Goal: Use online tool/utility: Utilize a website feature to perform a specific function

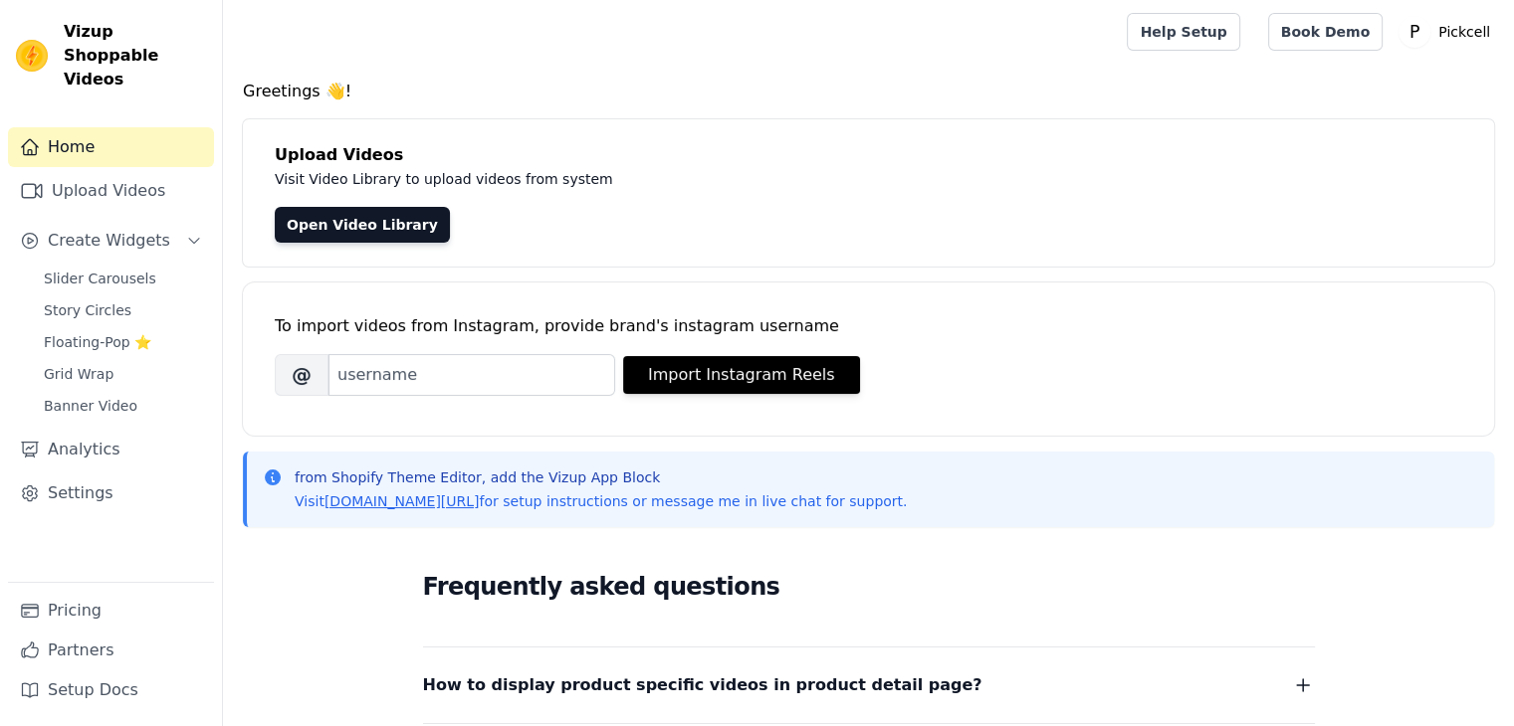
click at [277, 493] on div "from Shopify Theme Editor, add the Vizup App Block Visit vizupcommerce.com/docs…" at bounding box center [870, 490] width 1215 height 44
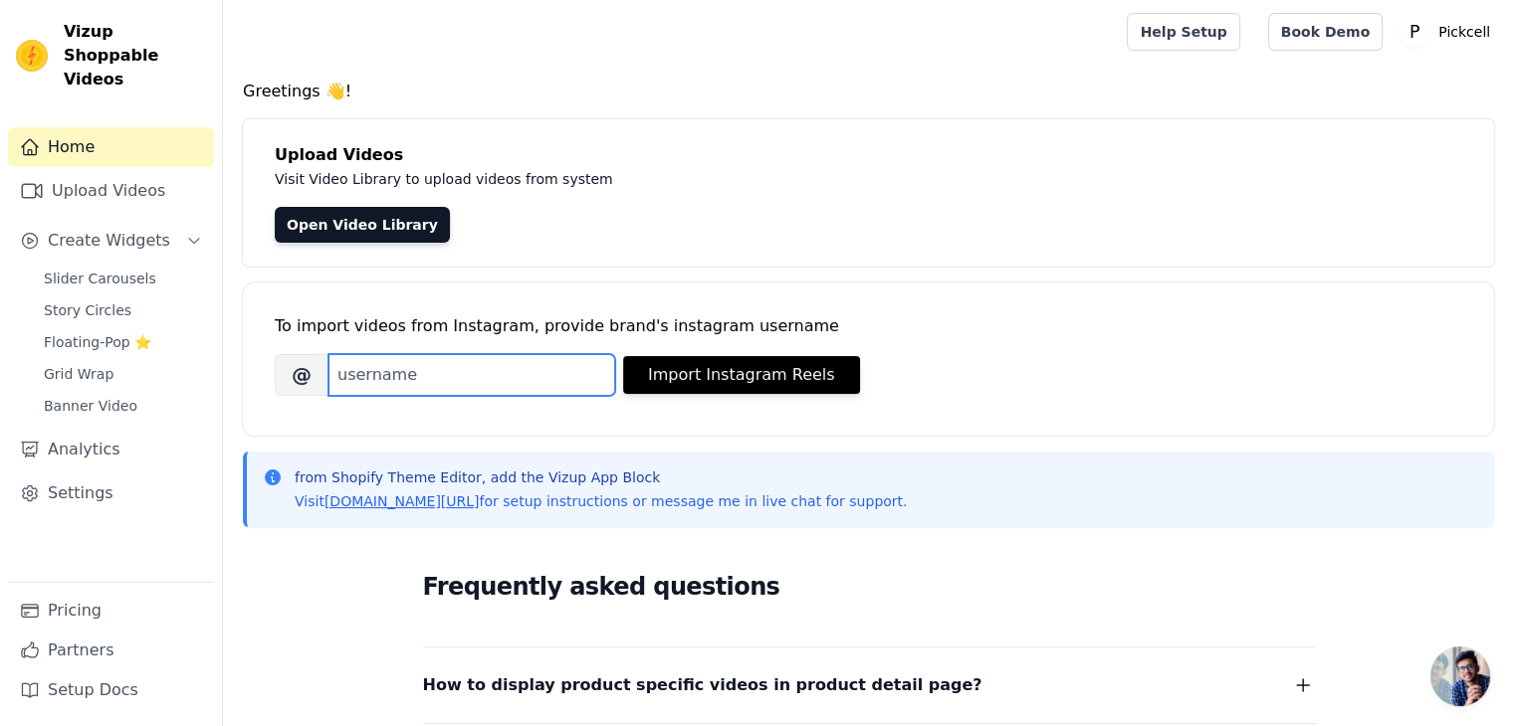
click at [478, 383] on input "Brand's Instagram Username" at bounding box center [471, 375] width 287 height 42
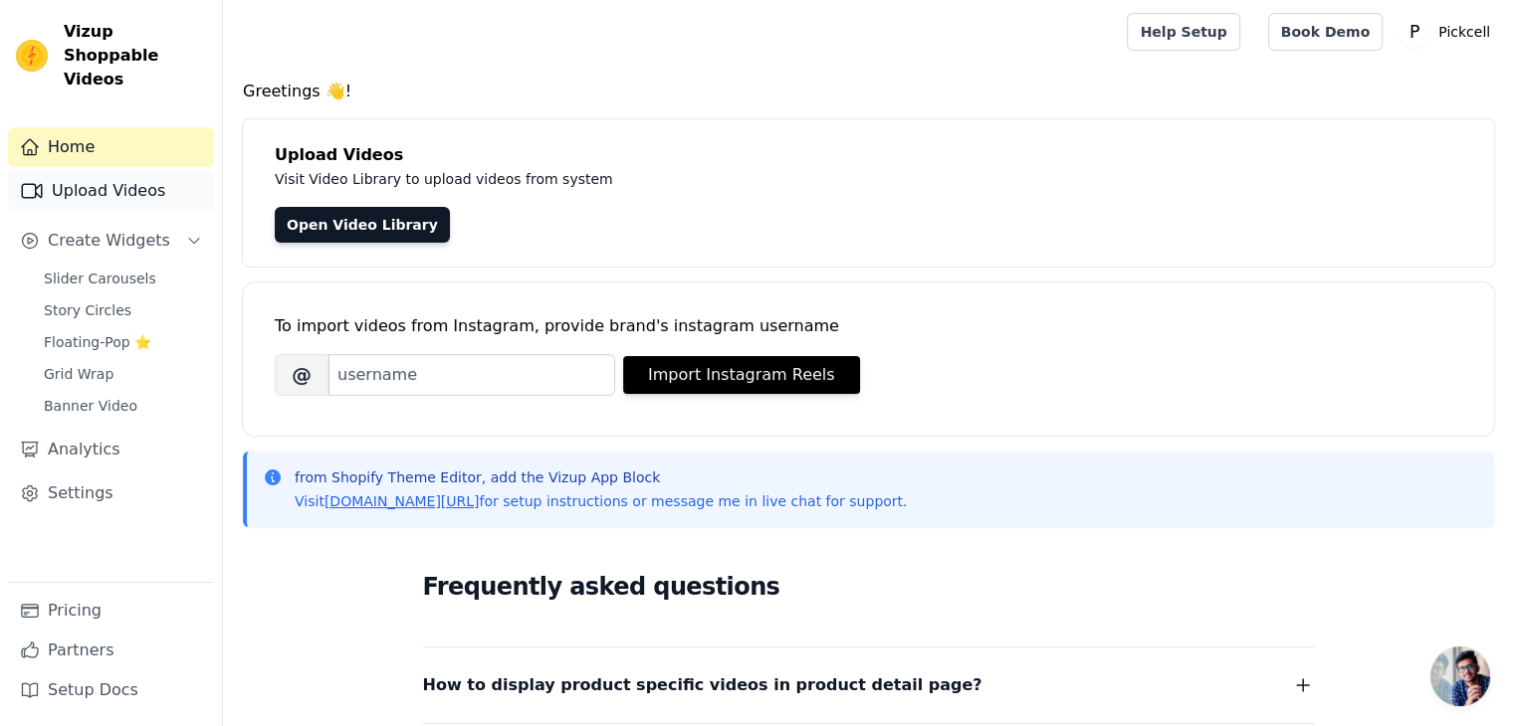
click at [96, 171] on link "Upload Videos" at bounding box center [111, 191] width 206 height 40
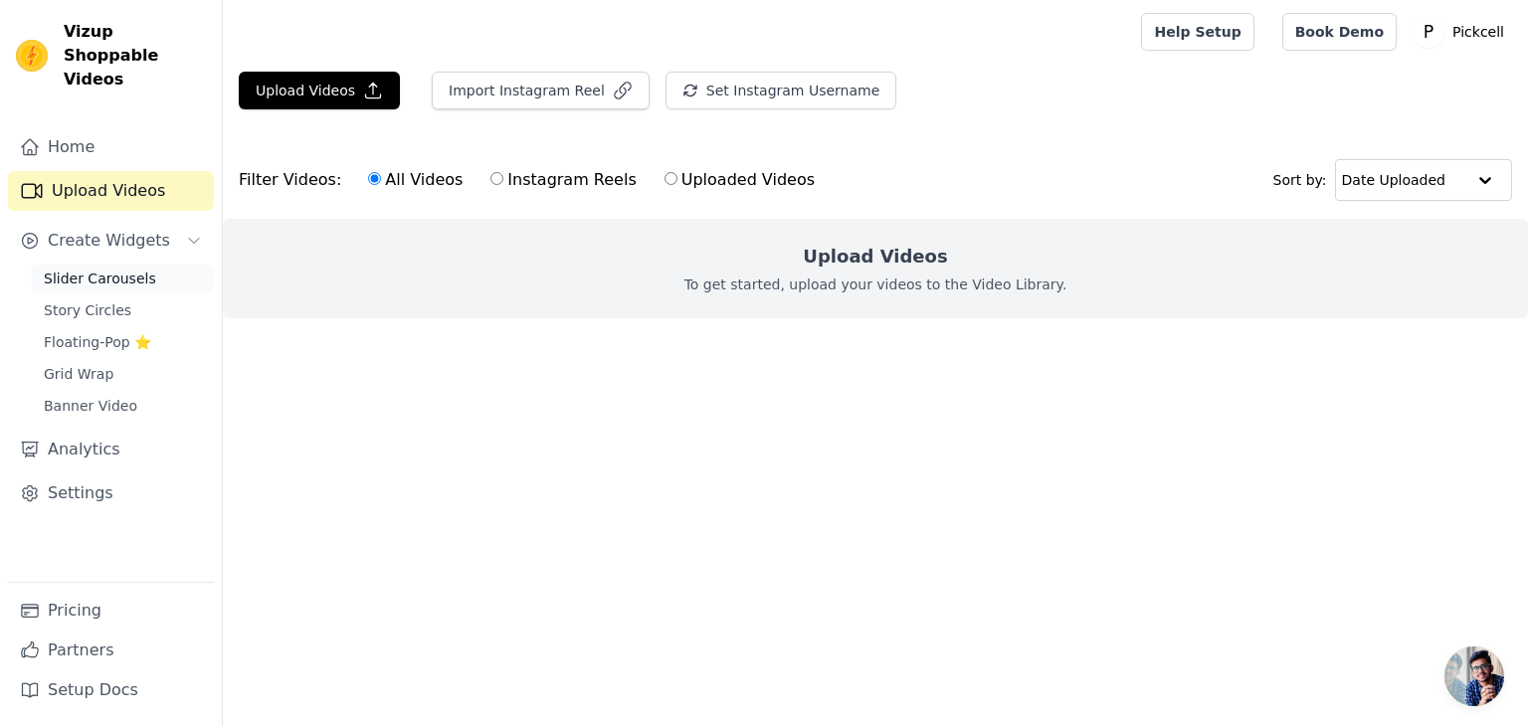
click at [139, 269] on span "Slider Carousels" at bounding box center [100, 279] width 112 height 20
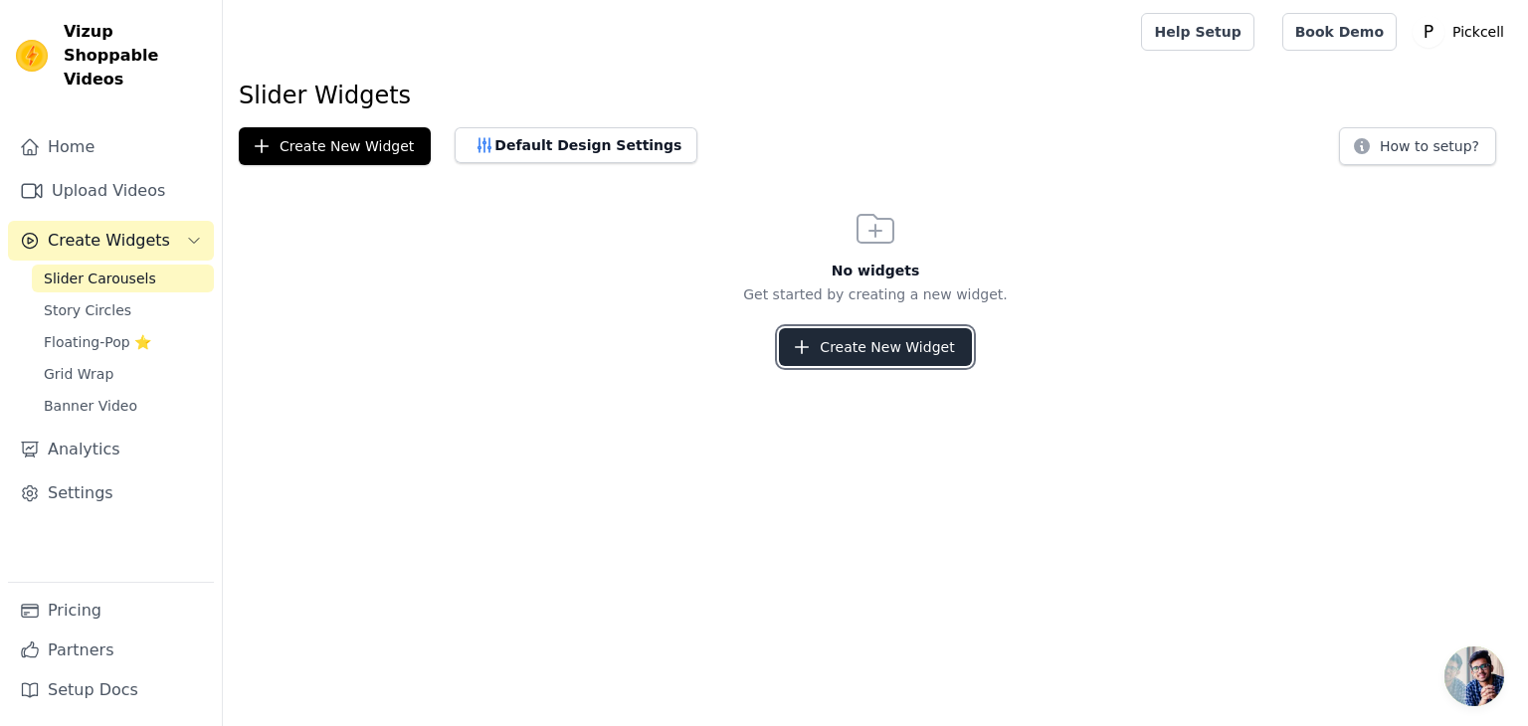
click at [904, 363] on button "Create New Widget" at bounding box center [875, 347] width 192 height 38
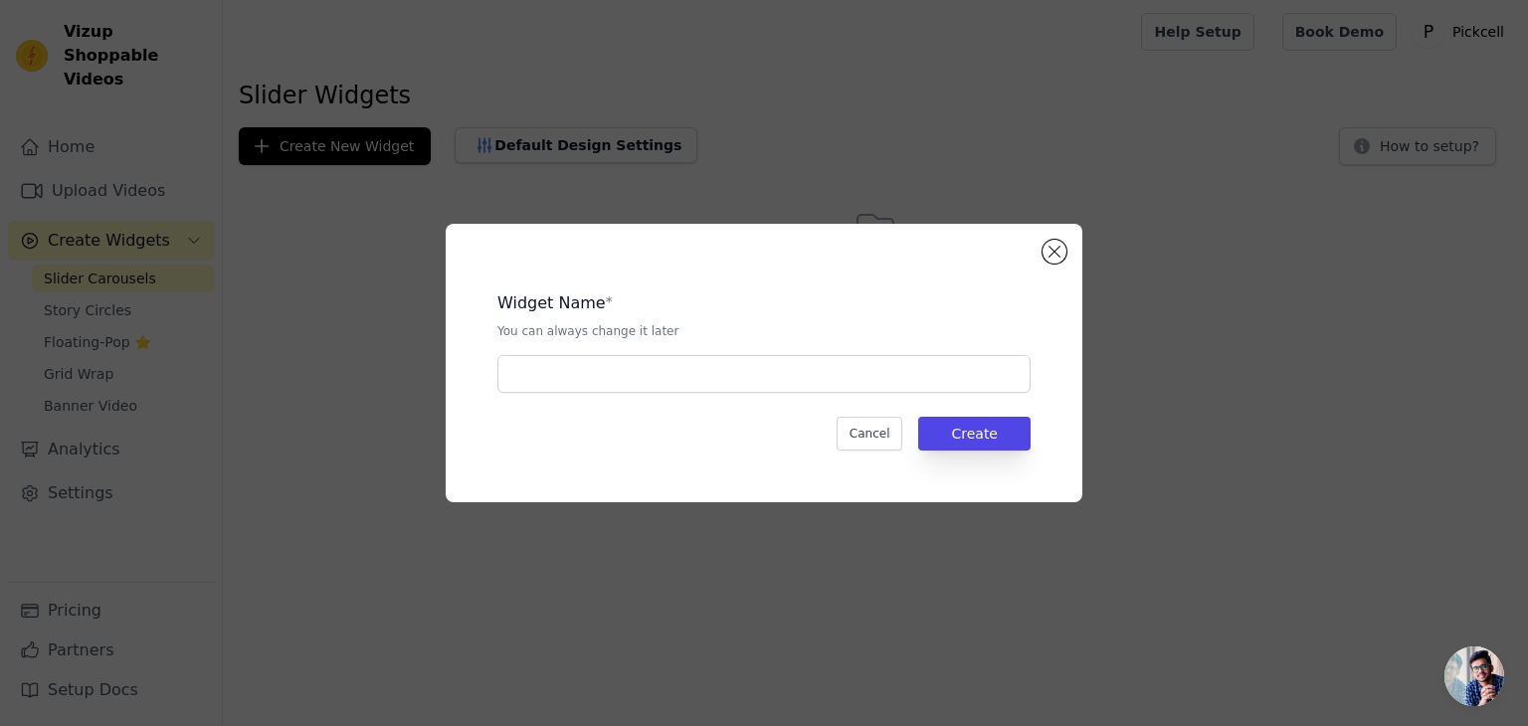
click at [828, 395] on div "Widget Name * You can always change it later Cancel Create" at bounding box center [764, 363] width 573 height 215
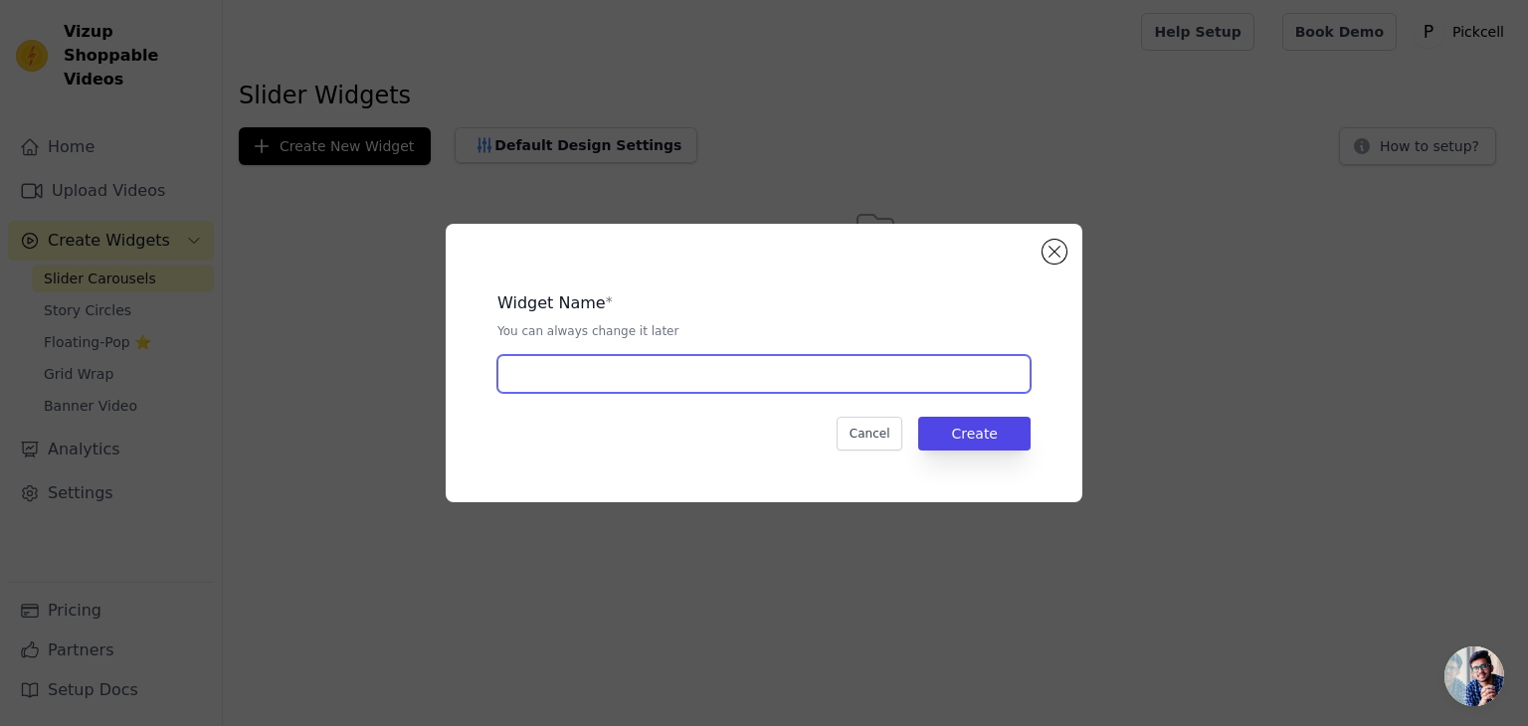
click at [794, 391] on input "text" at bounding box center [764, 374] width 533 height 38
type input "Test"
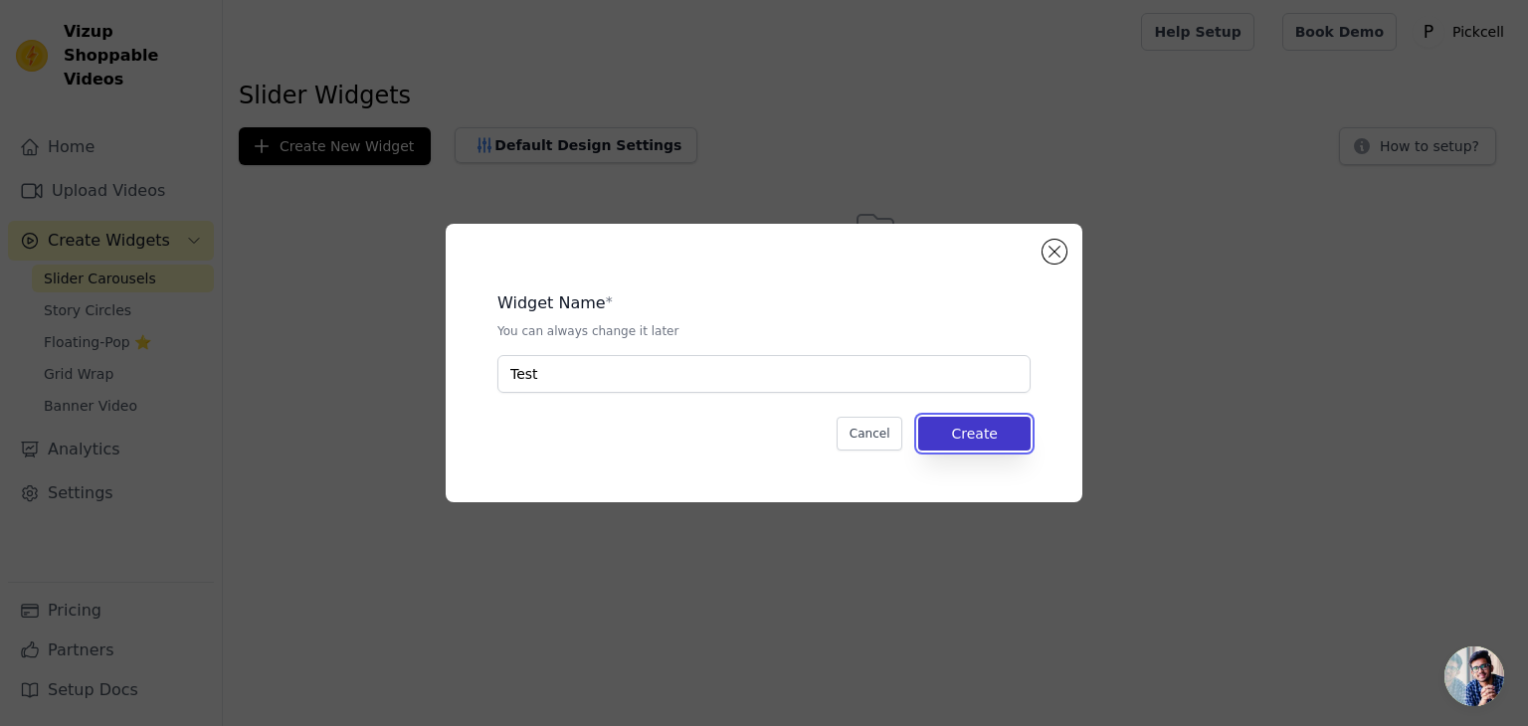
click at [961, 450] on button "Create" at bounding box center [974, 434] width 112 height 34
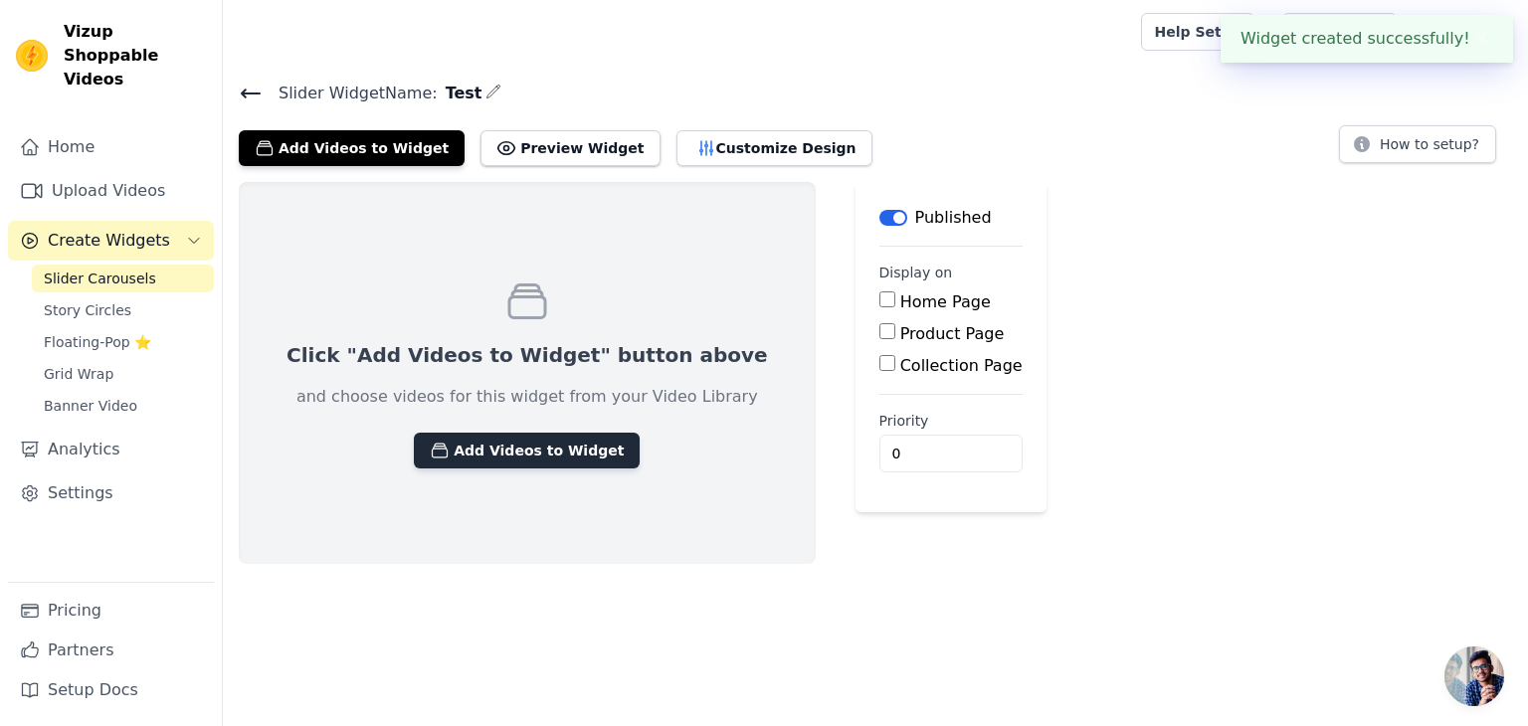
click at [511, 458] on button "Add Videos to Widget" at bounding box center [527, 451] width 226 height 36
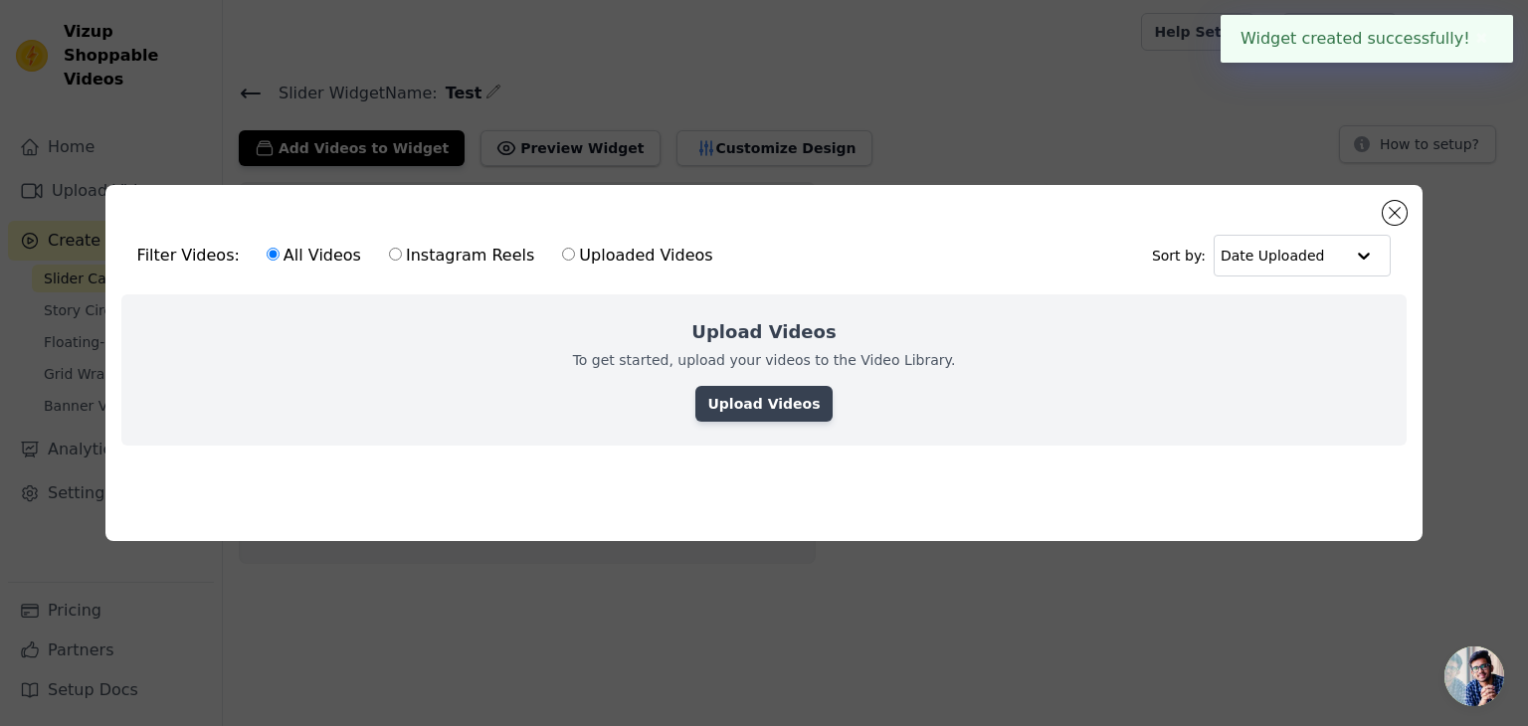
click at [739, 392] on link "Upload Videos" at bounding box center [764, 404] width 136 height 36
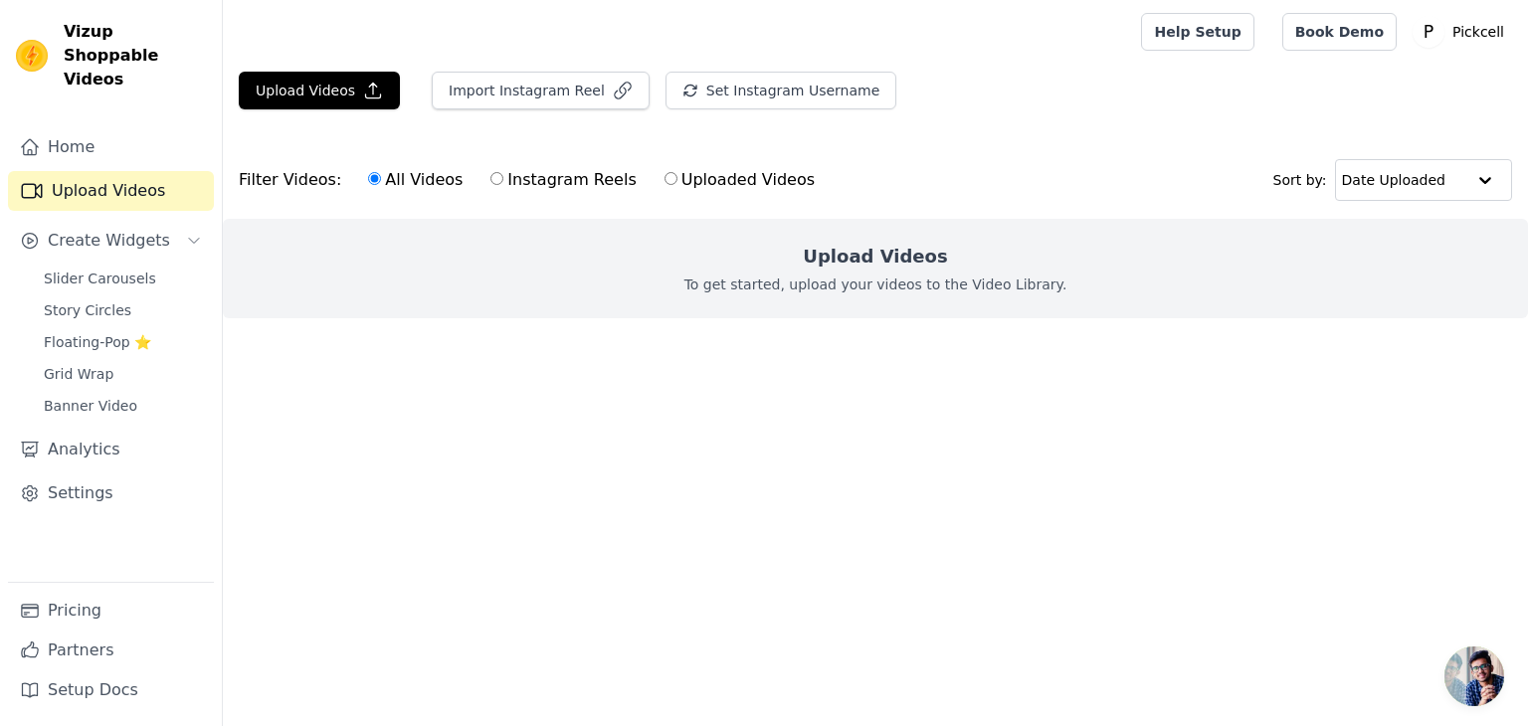
click at [498, 183] on label "Instagram Reels" at bounding box center [563, 180] width 147 height 26
click at [498, 183] on input "Instagram Reels" at bounding box center [497, 178] width 13 height 13
radio input "true"
drag, startPoint x: 697, startPoint y: 193, endPoint x: 702, endPoint y: 181, distance: 12.9
click at [702, 181] on div "All Videos Instagram Reels Uploaded Videos" at bounding box center [591, 180] width 469 height 46
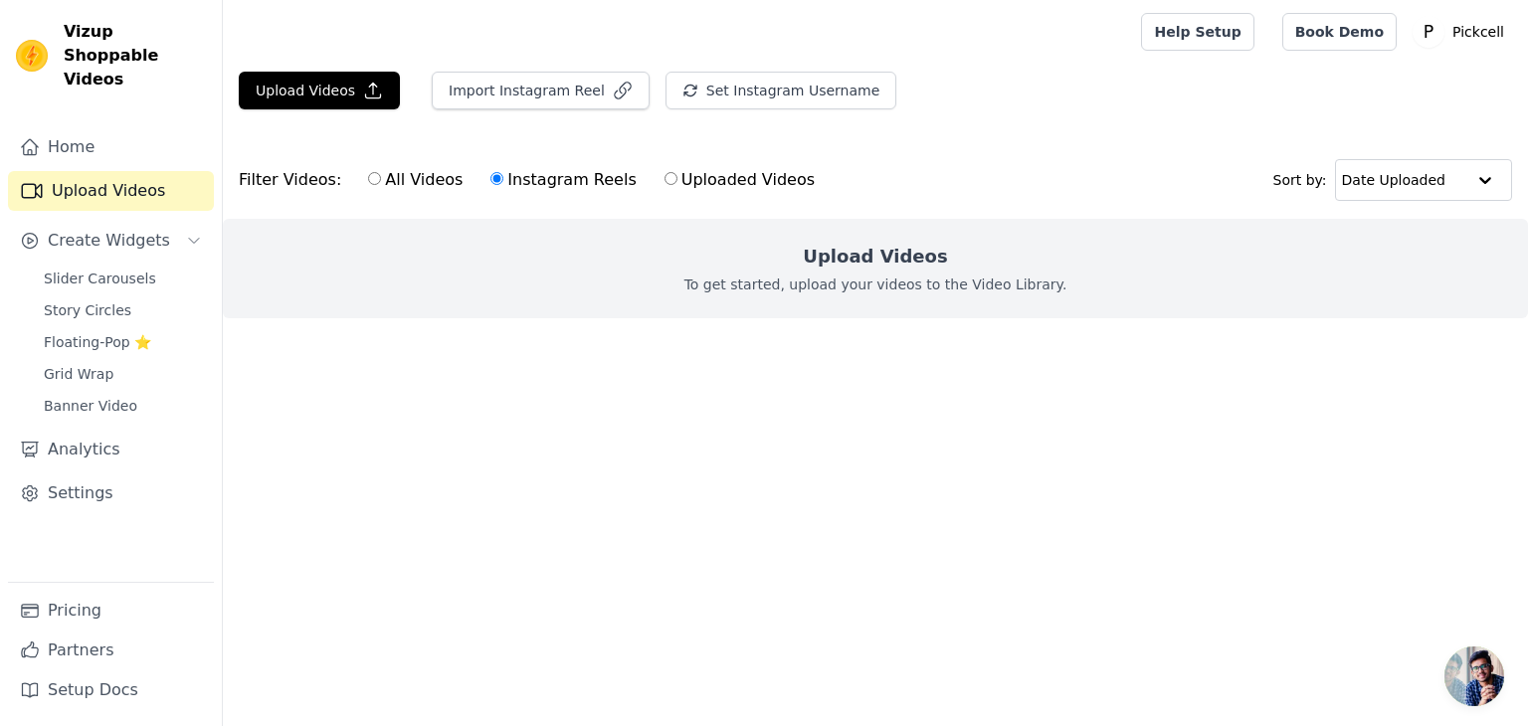
click at [702, 181] on label "Uploaded Videos" at bounding box center [740, 180] width 152 height 26
click at [678, 181] on input "Uploaded Videos" at bounding box center [671, 178] width 13 height 13
radio input "true"
